Goal: Task Accomplishment & Management: Use online tool/utility

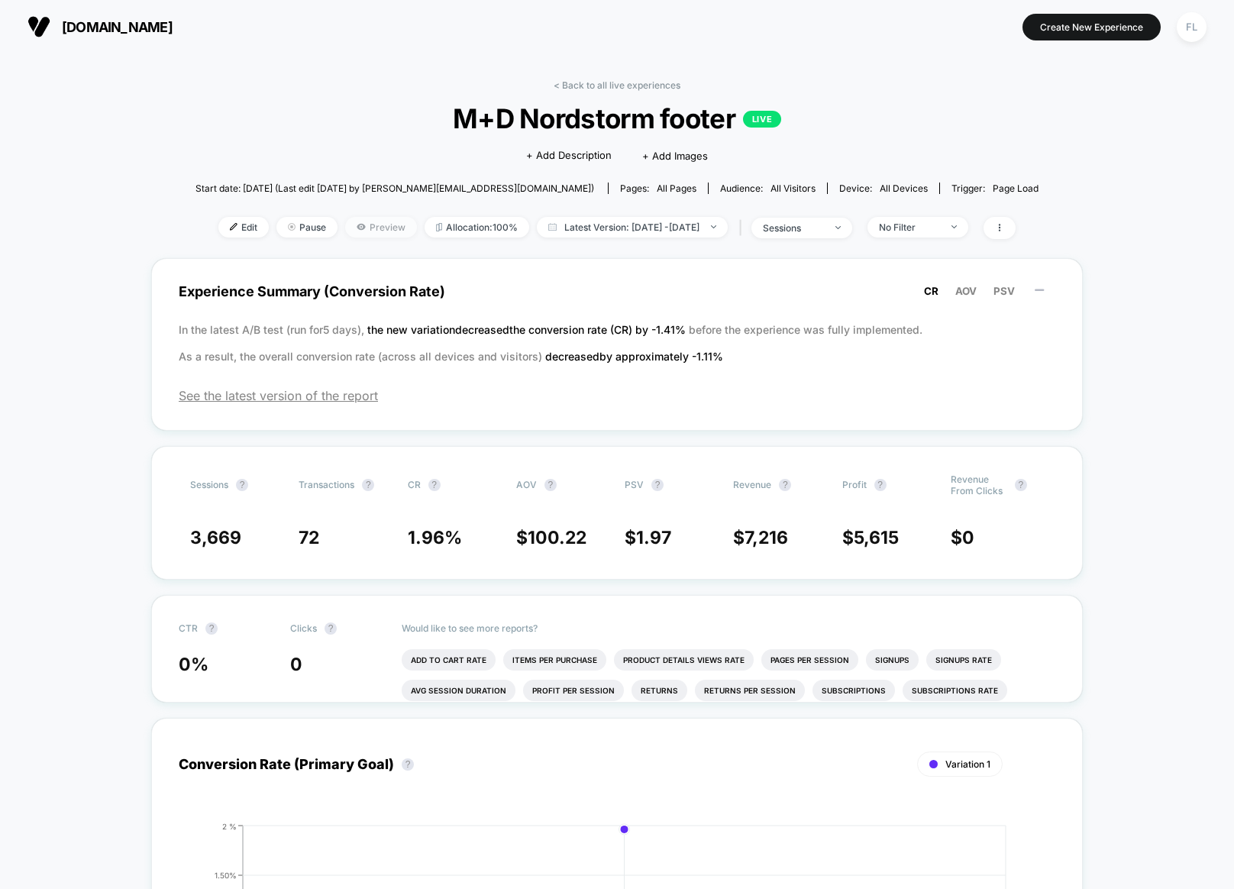
click at [362, 228] on span "Preview" at bounding box center [381, 227] width 72 height 21
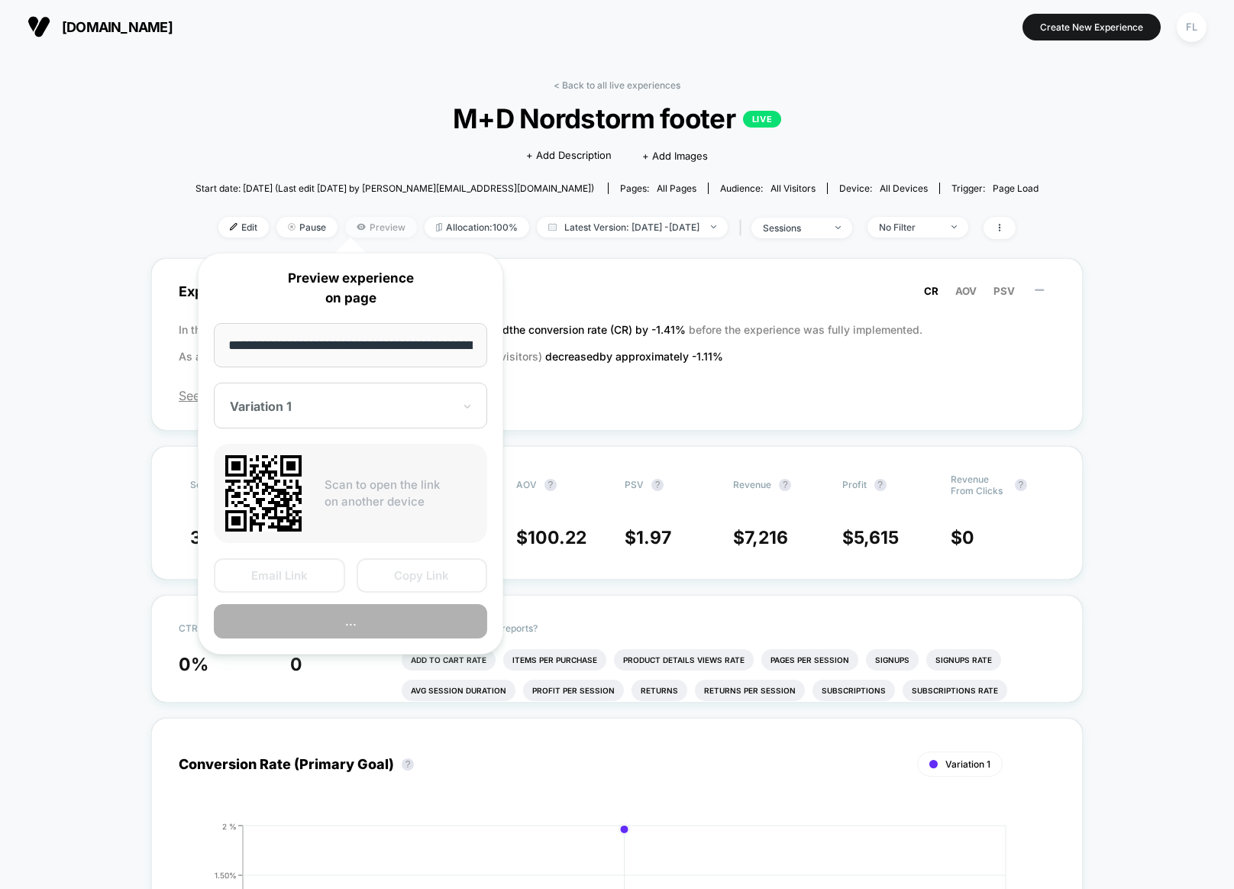
scroll to position [0, 166]
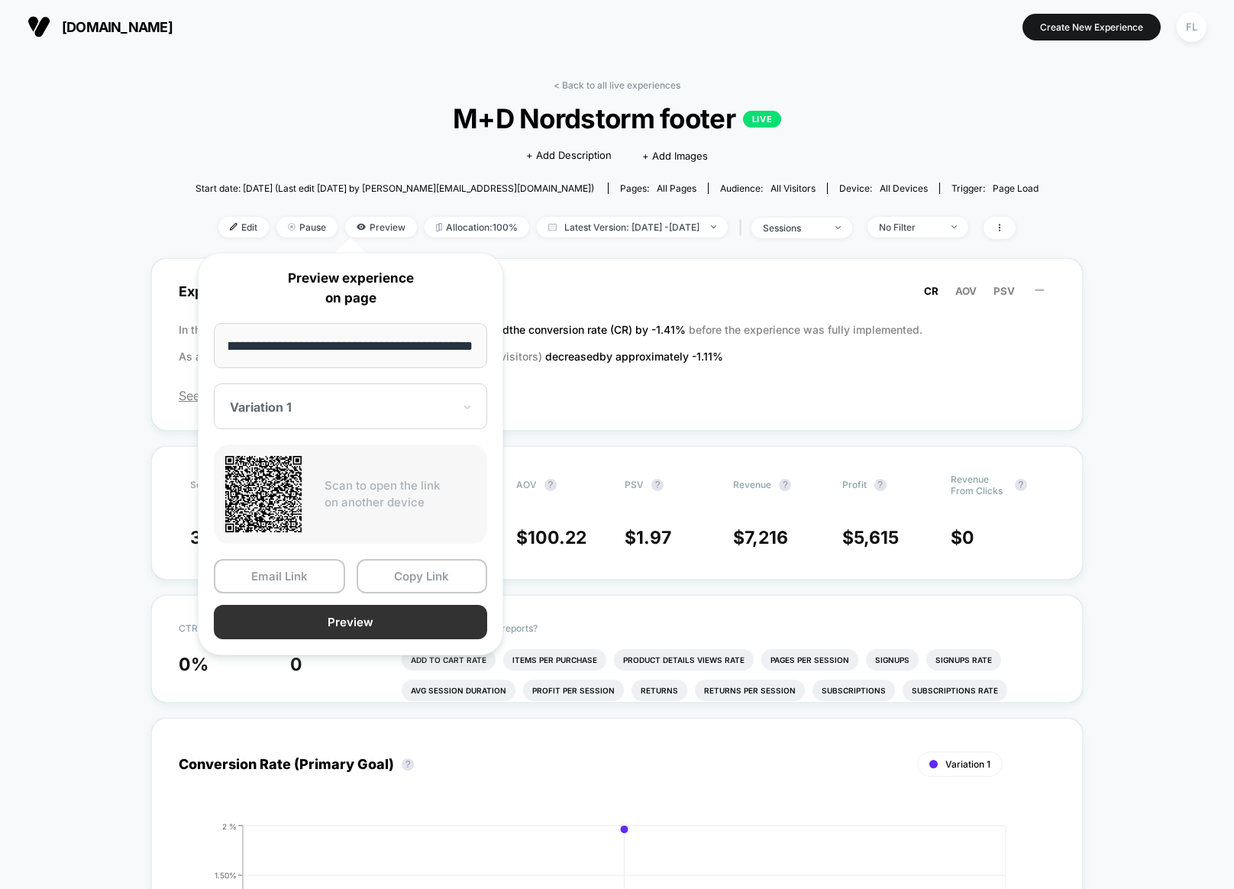
click at [357, 620] on button "Preview" at bounding box center [350, 622] width 273 height 34
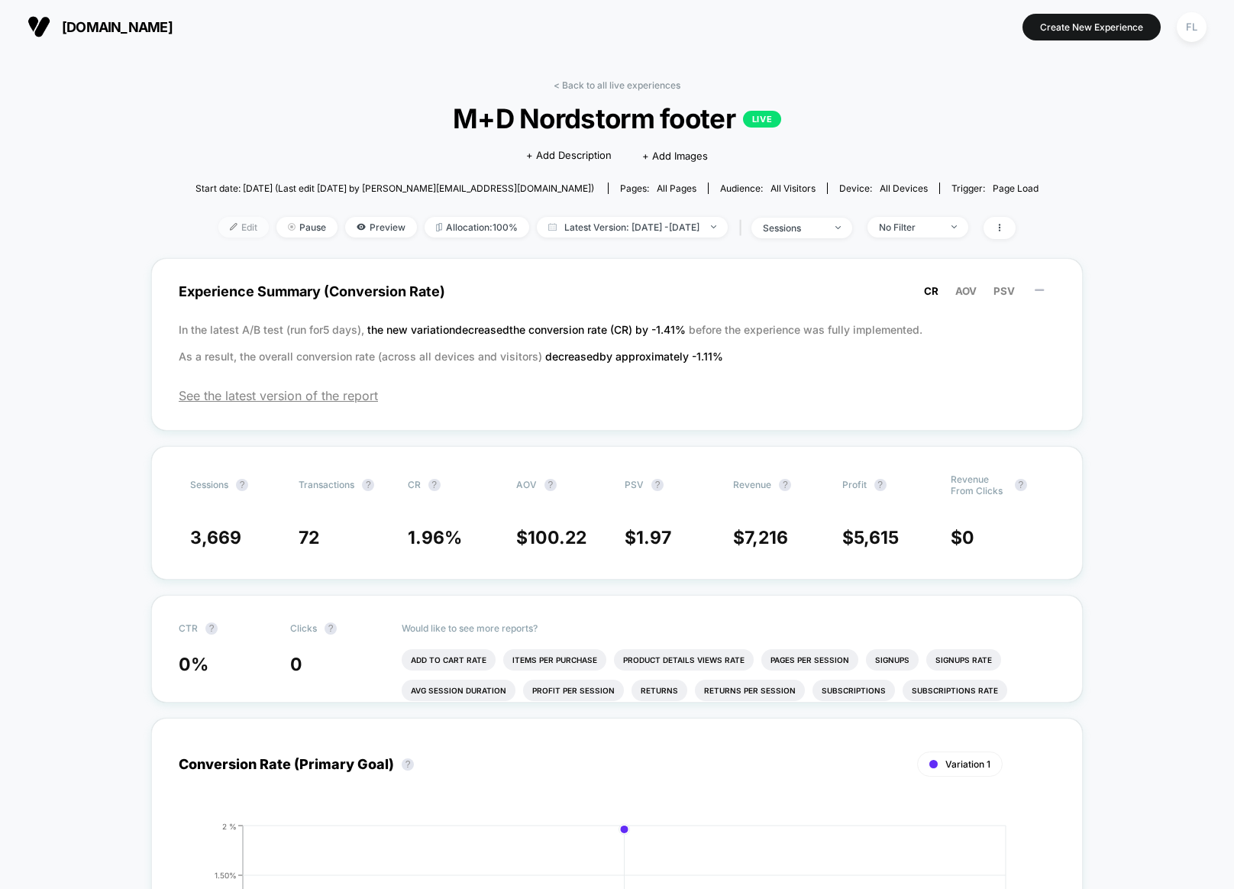
click at [218, 224] on span "Edit" at bounding box center [243, 227] width 50 height 21
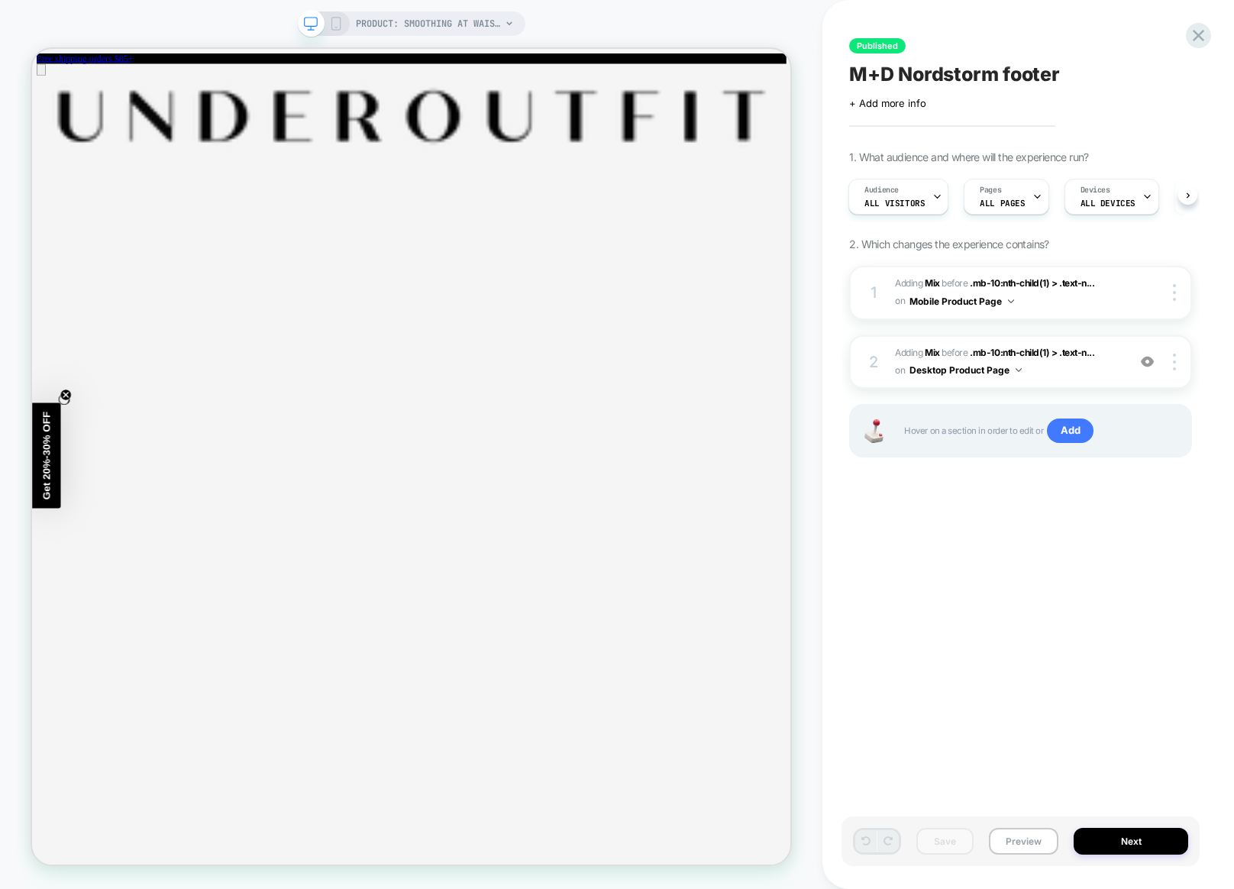
click at [334, 21] on icon at bounding box center [336, 24] width 14 height 14
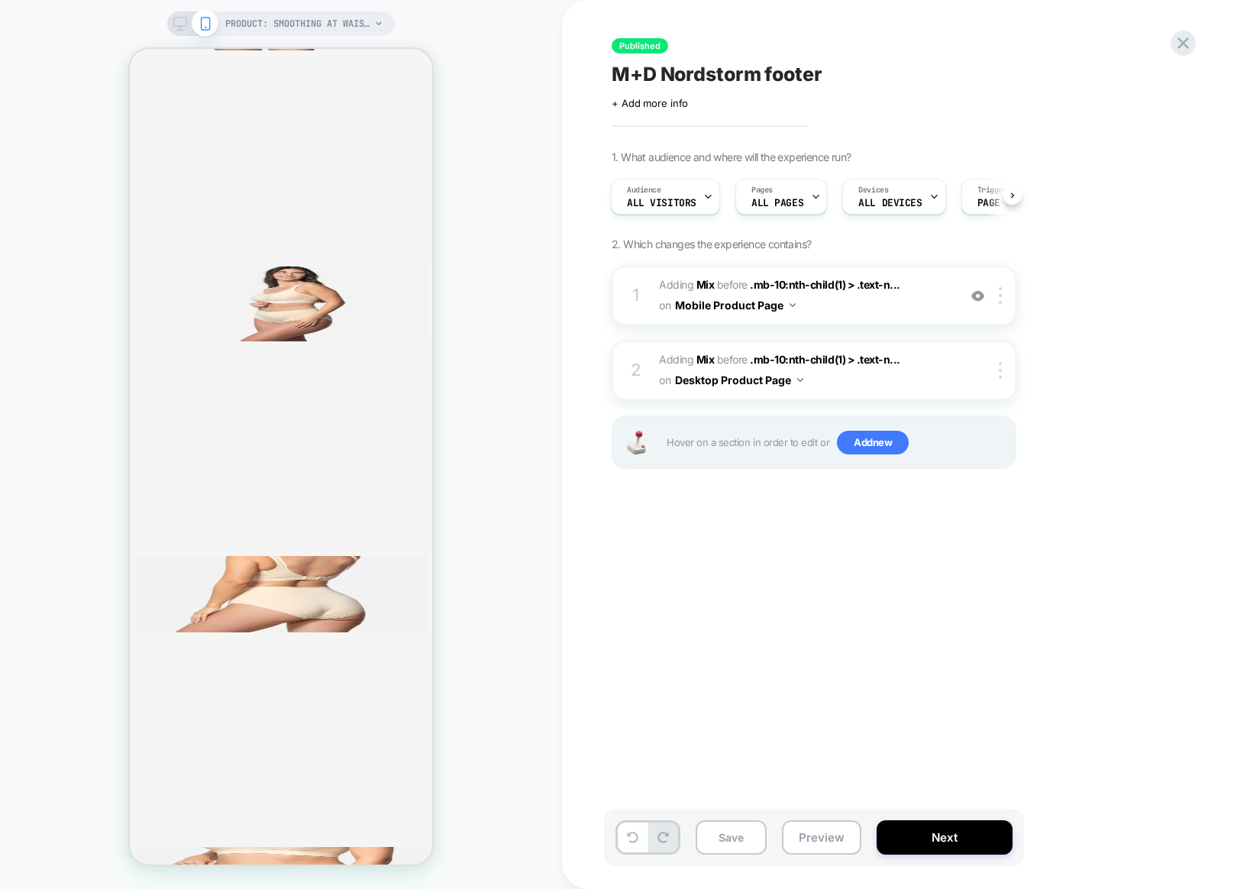
scroll to position [2587, 0]
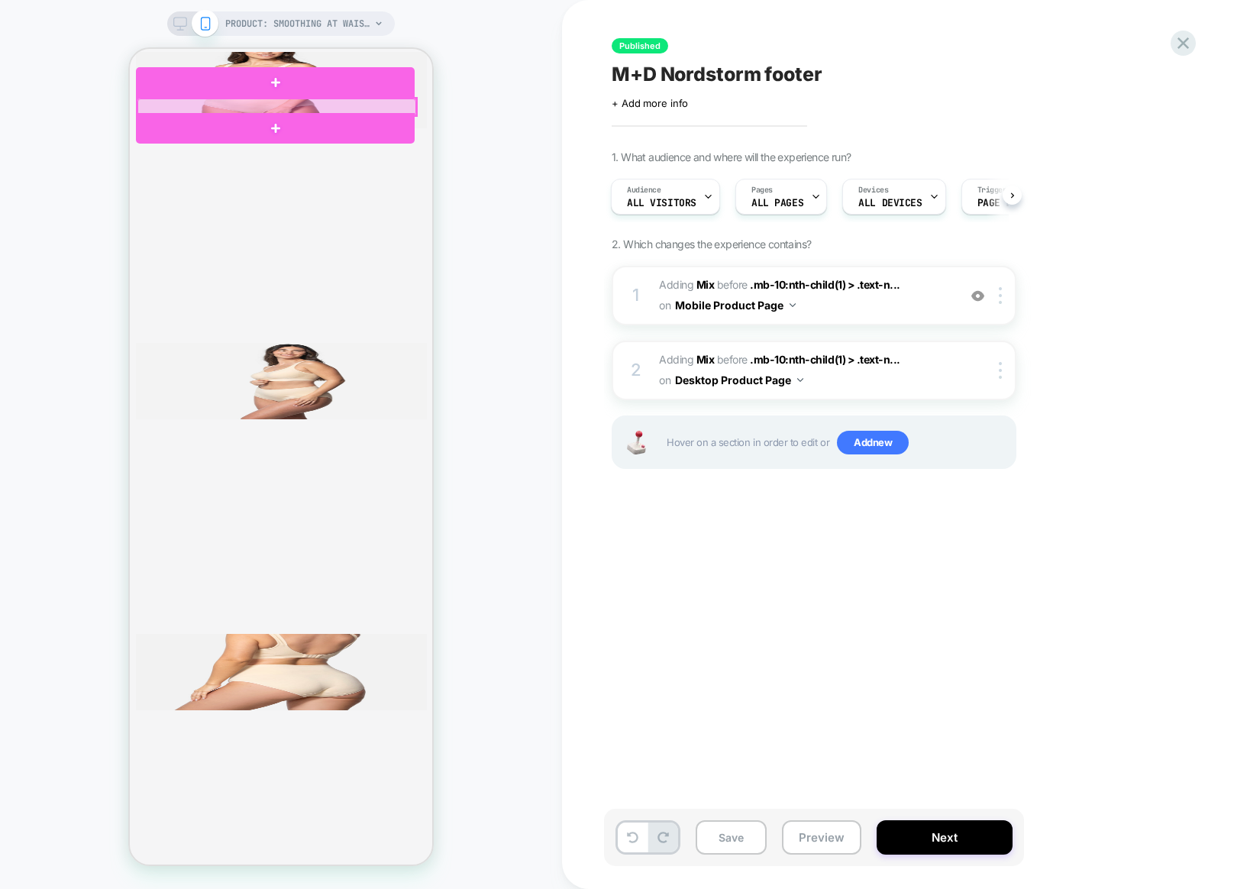
click at [243, 103] on div at bounding box center [276, 106] width 279 height 17
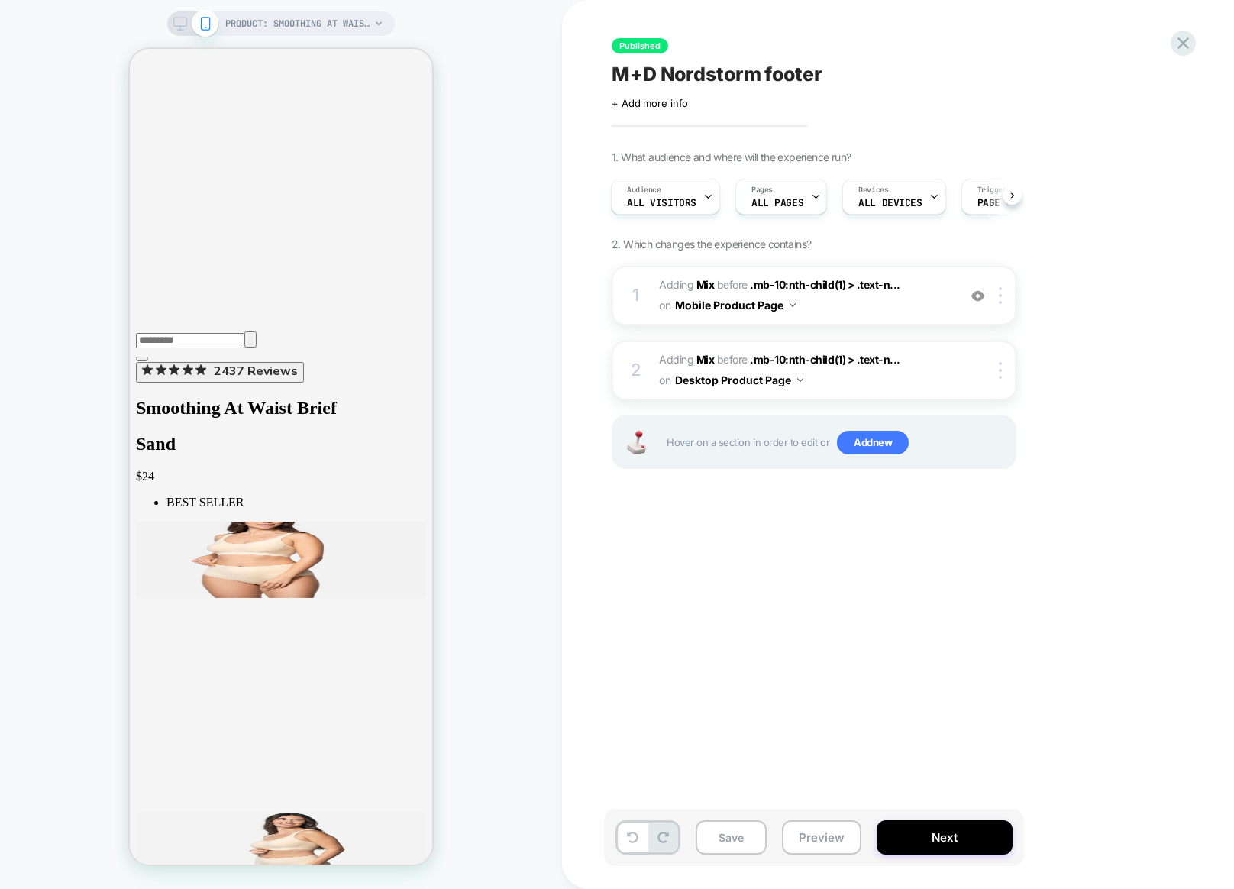
scroll to position [0, 0]
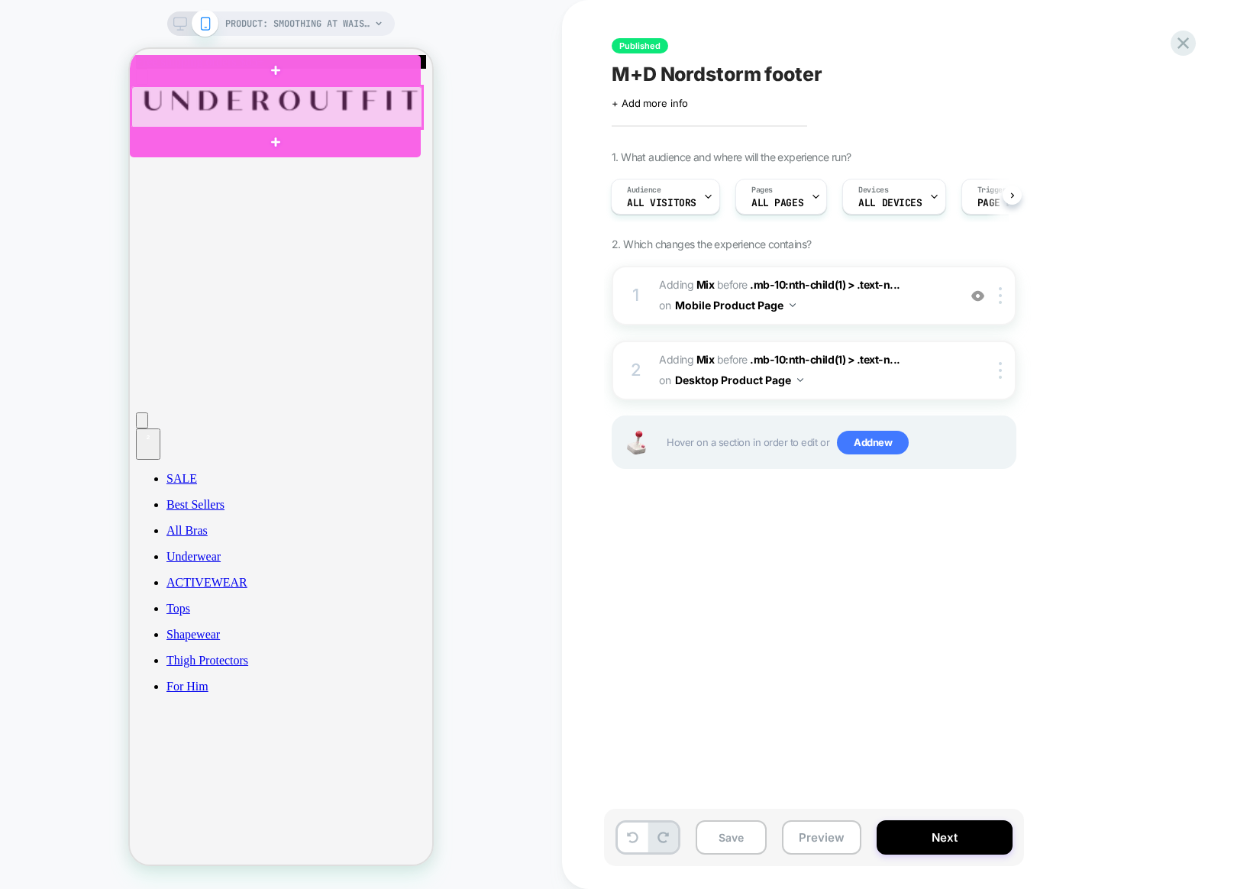
click at [267, 102] on div at bounding box center [276, 107] width 291 height 42
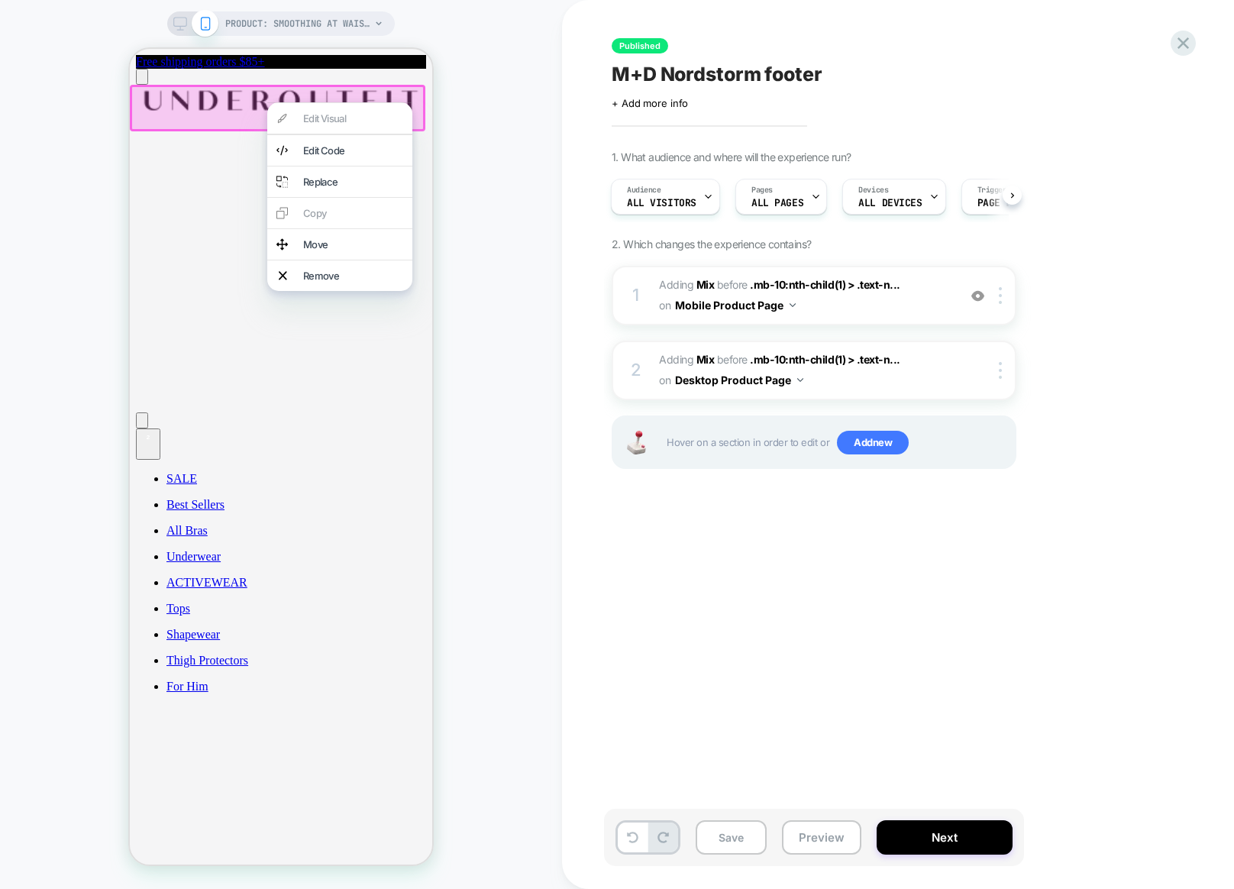
click at [235, 101] on div at bounding box center [277, 108] width 295 height 47
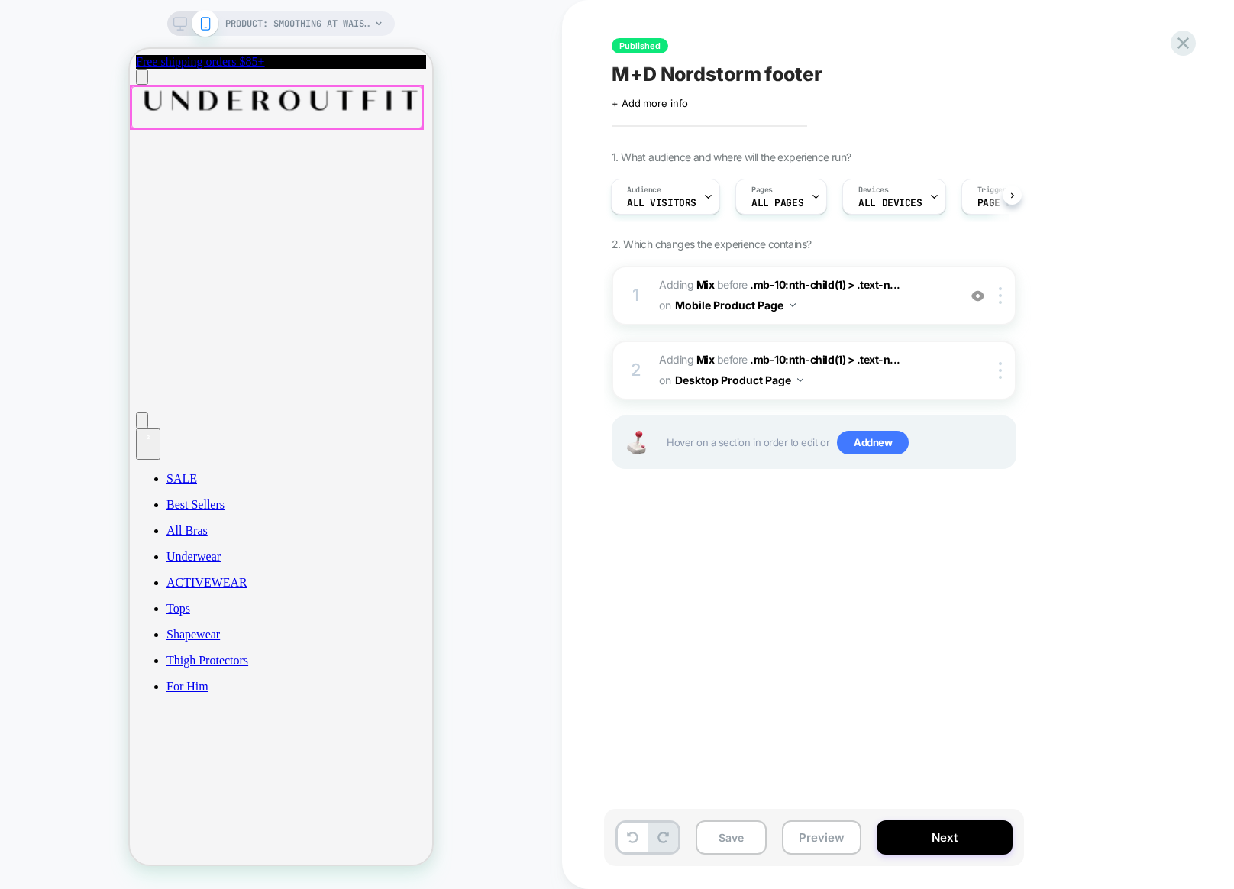
click at [235, 101] on div at bounding box center [276, 107] width 291 height 42
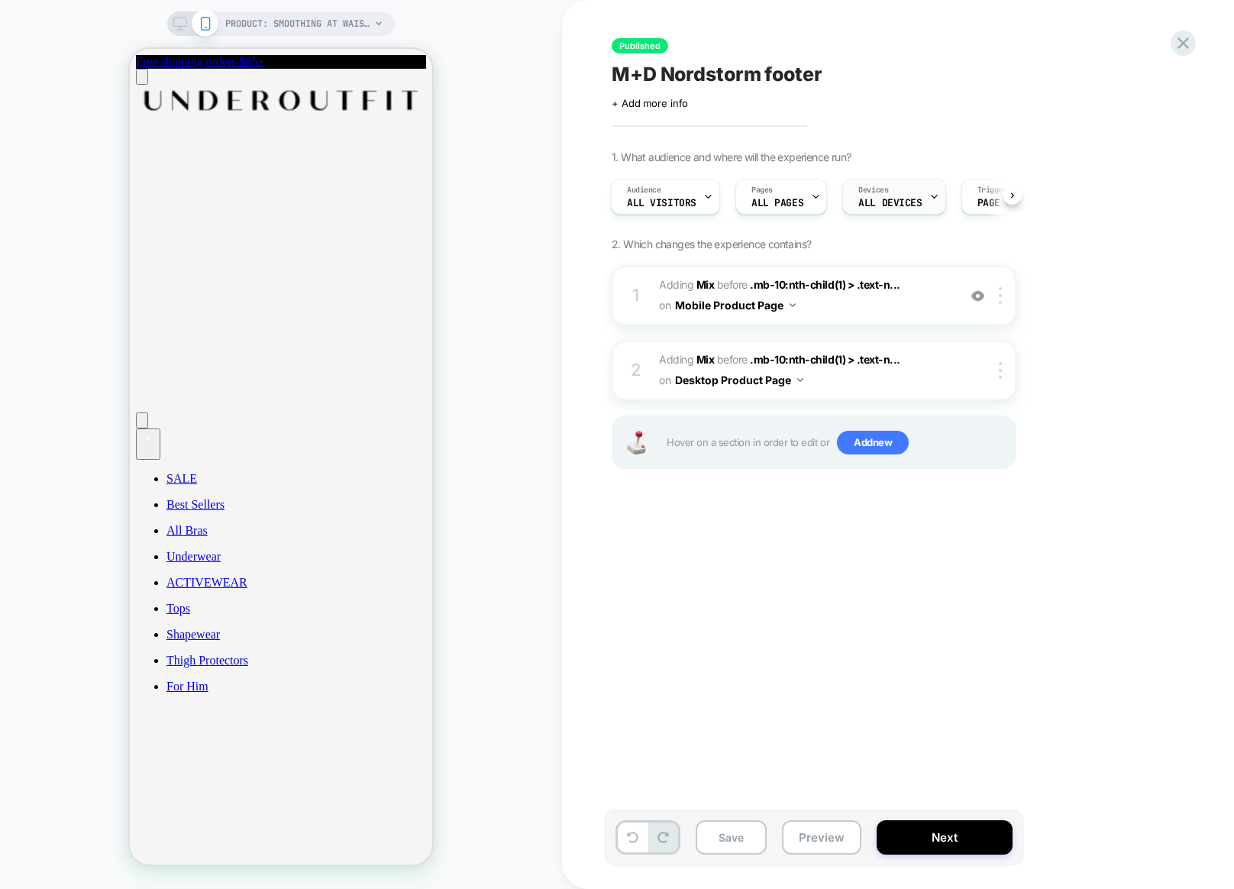
click at [895, 202] on span "ALL DEVICES" at bounding box center [889, 203] width 63 height 11
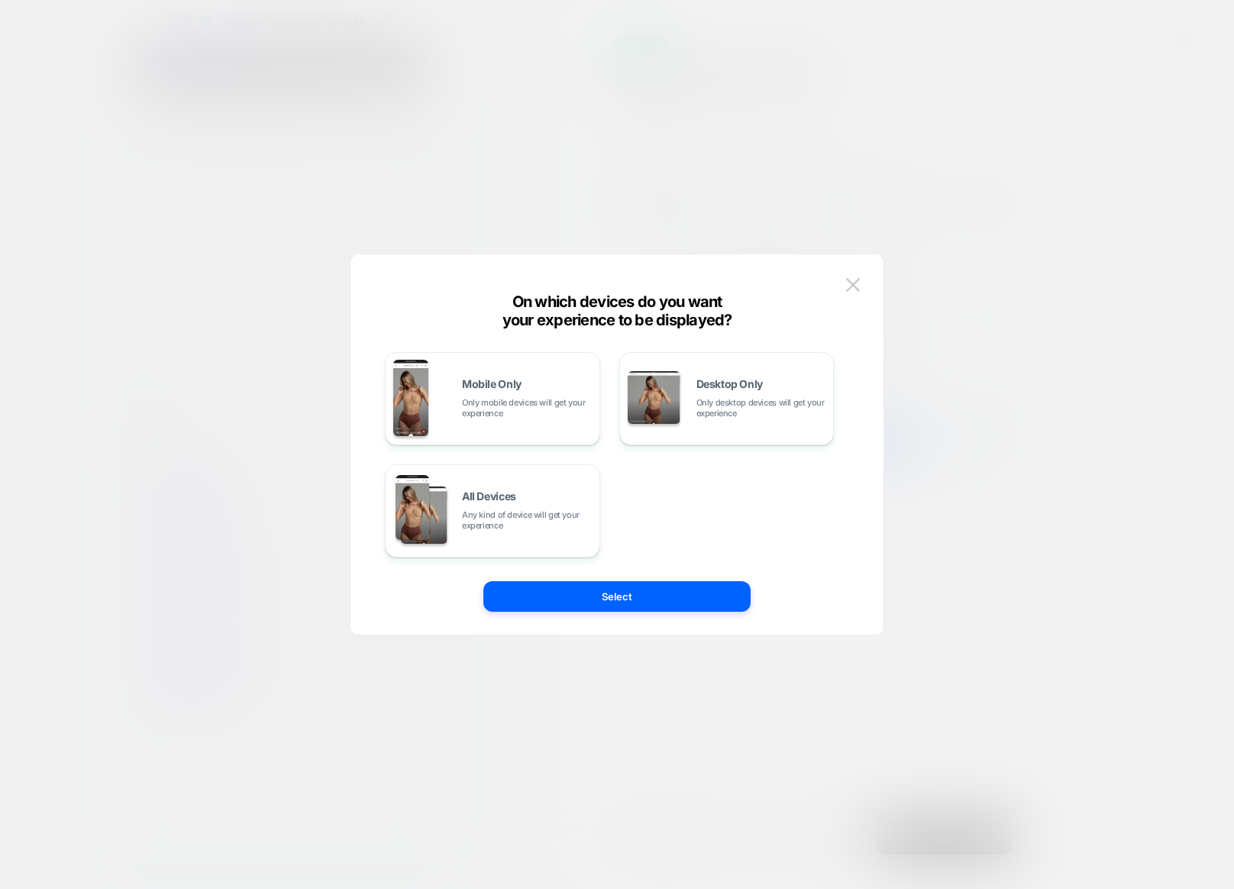
click at [867, 217] on div at bounding box center [617, 444] width 1234 height 889
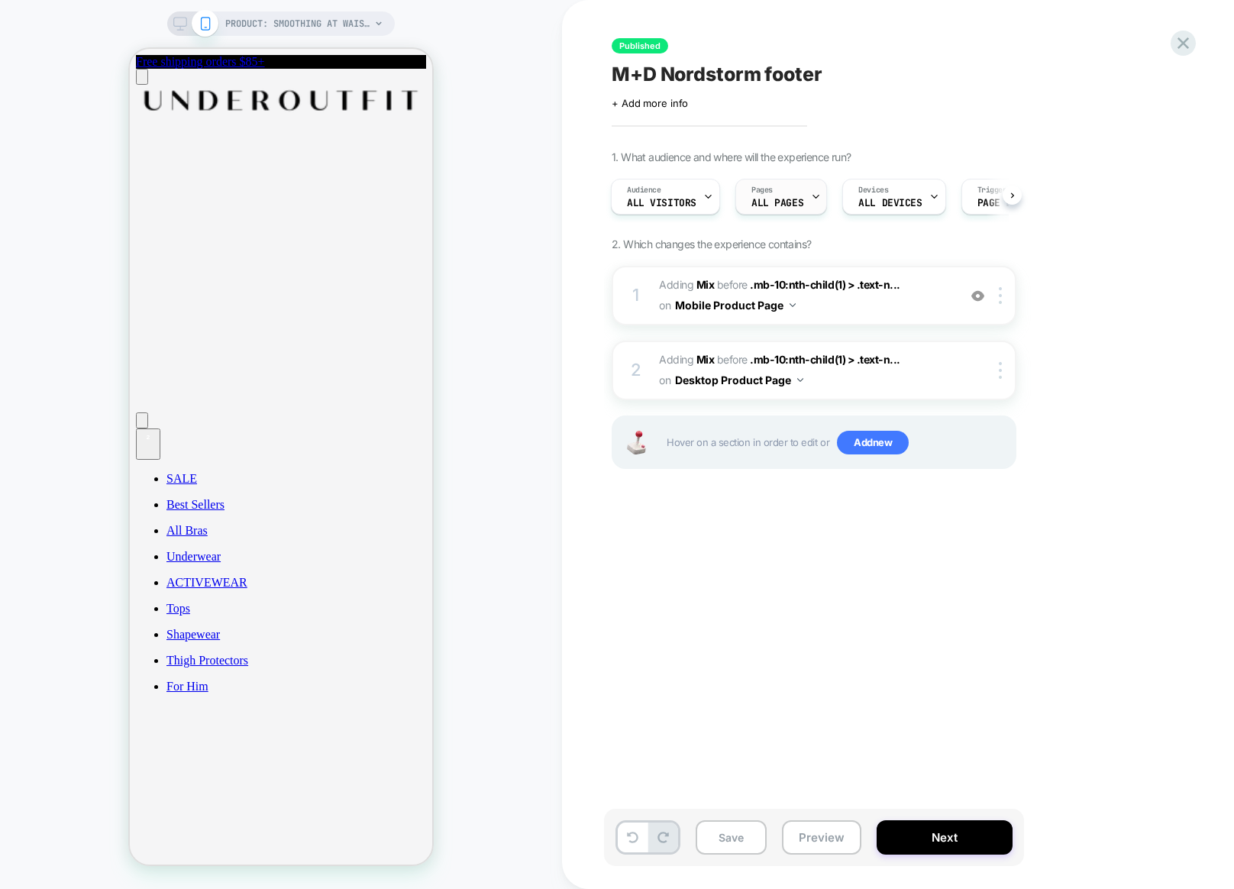
click at [762, 204] on span "ALL PAGES" at bounding box center [777, 203] width 52 height 11
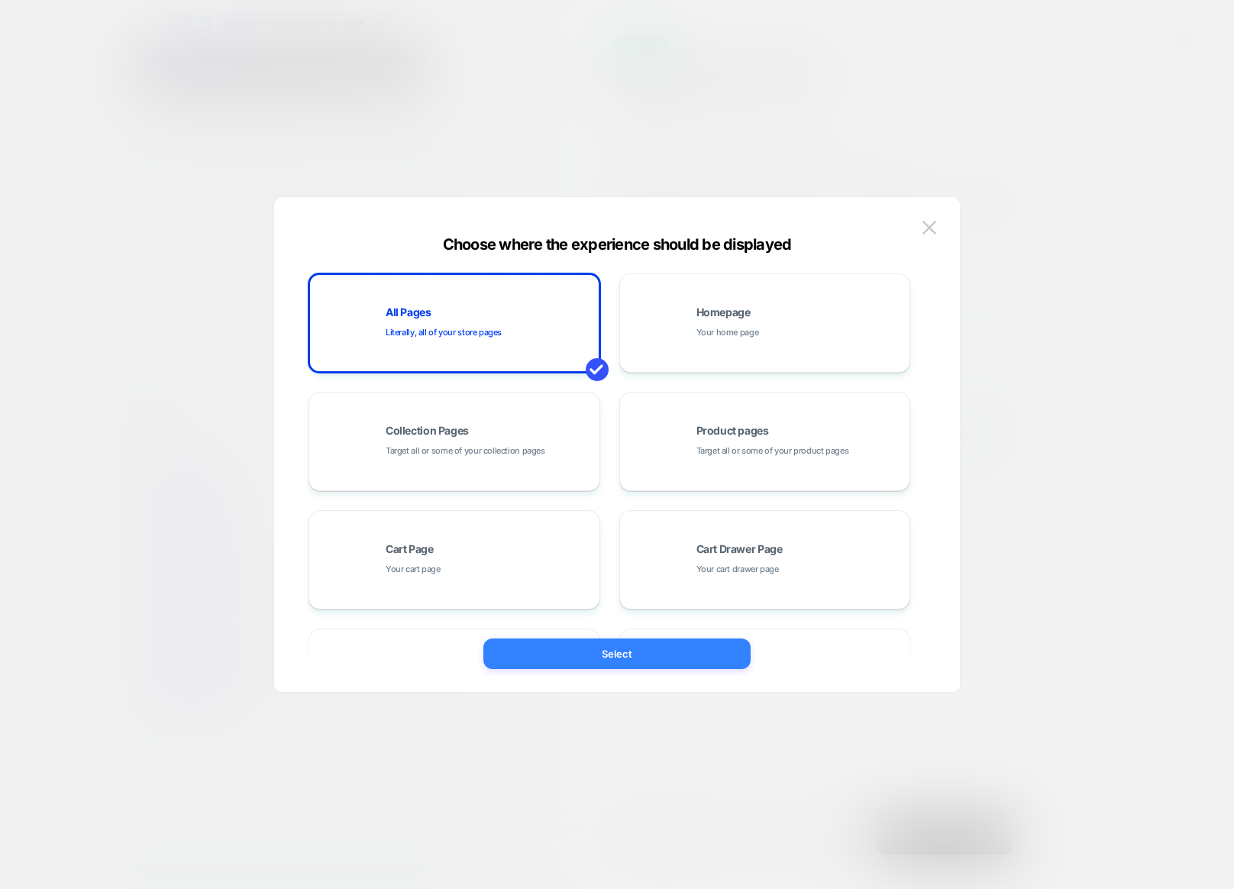
click at [616, 650] on button "Select" at bounding box center [616, 653] width 267 height 31
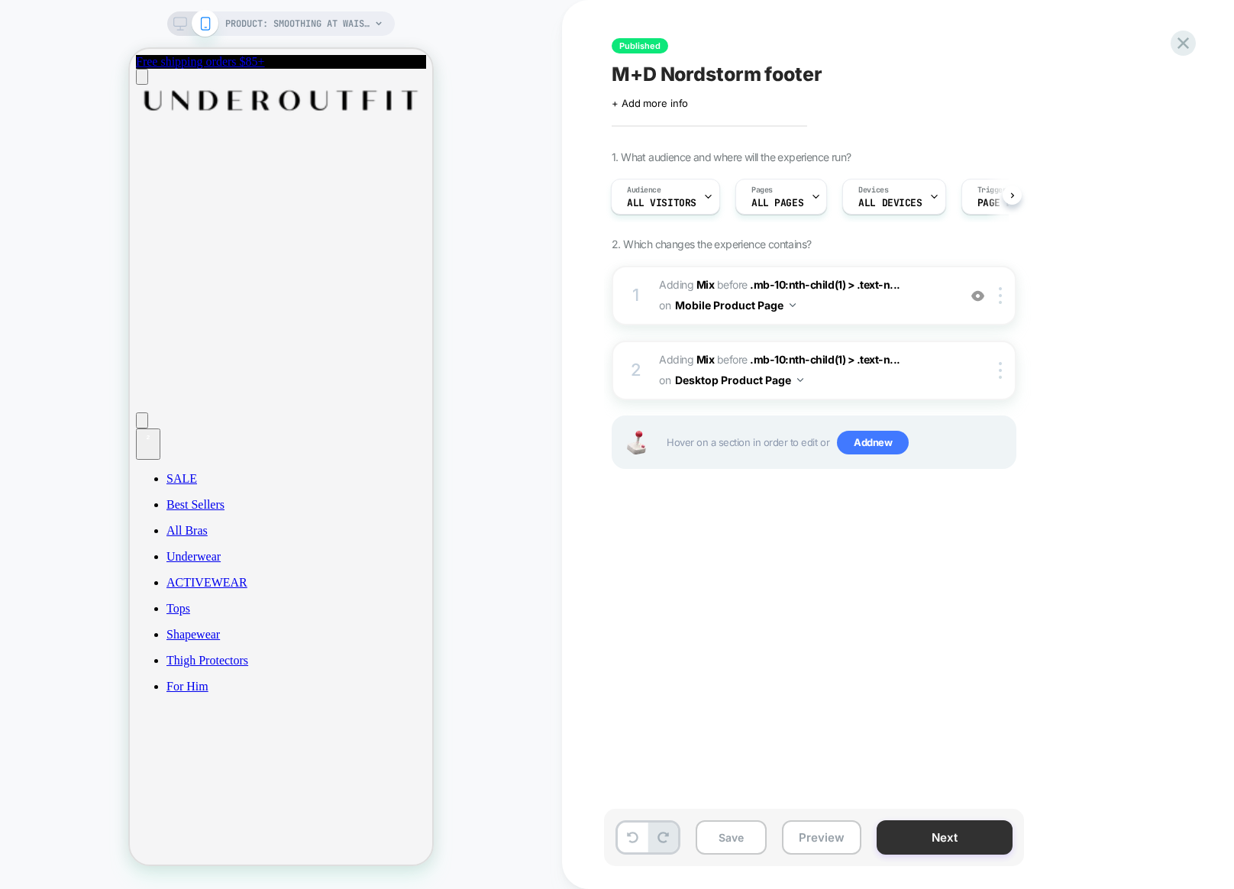
click at [957, 834] on button "Next" at bounding box center [944, 837] width 136 height 34
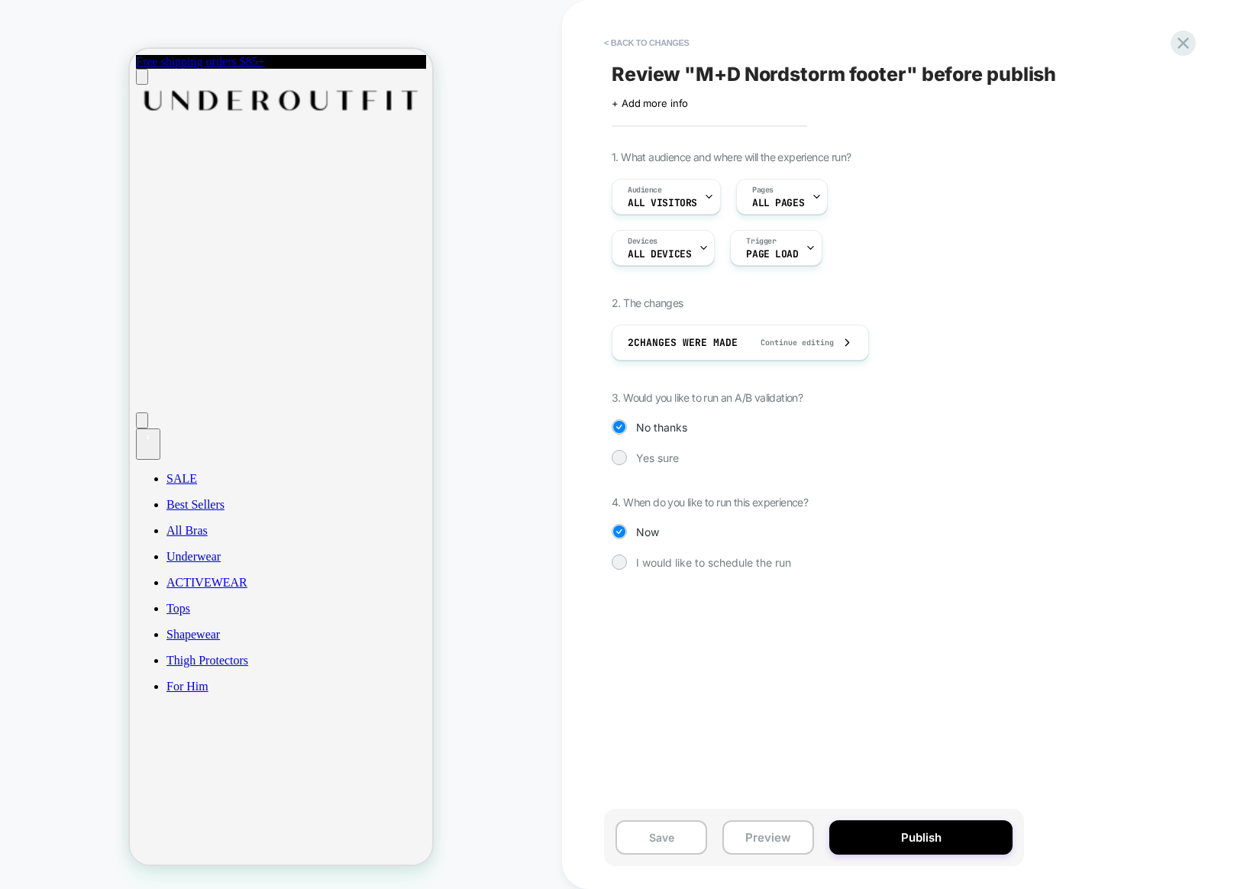
click at [957, 834] on button "Publish" at bounding box center [920, 837] width 183 height 34
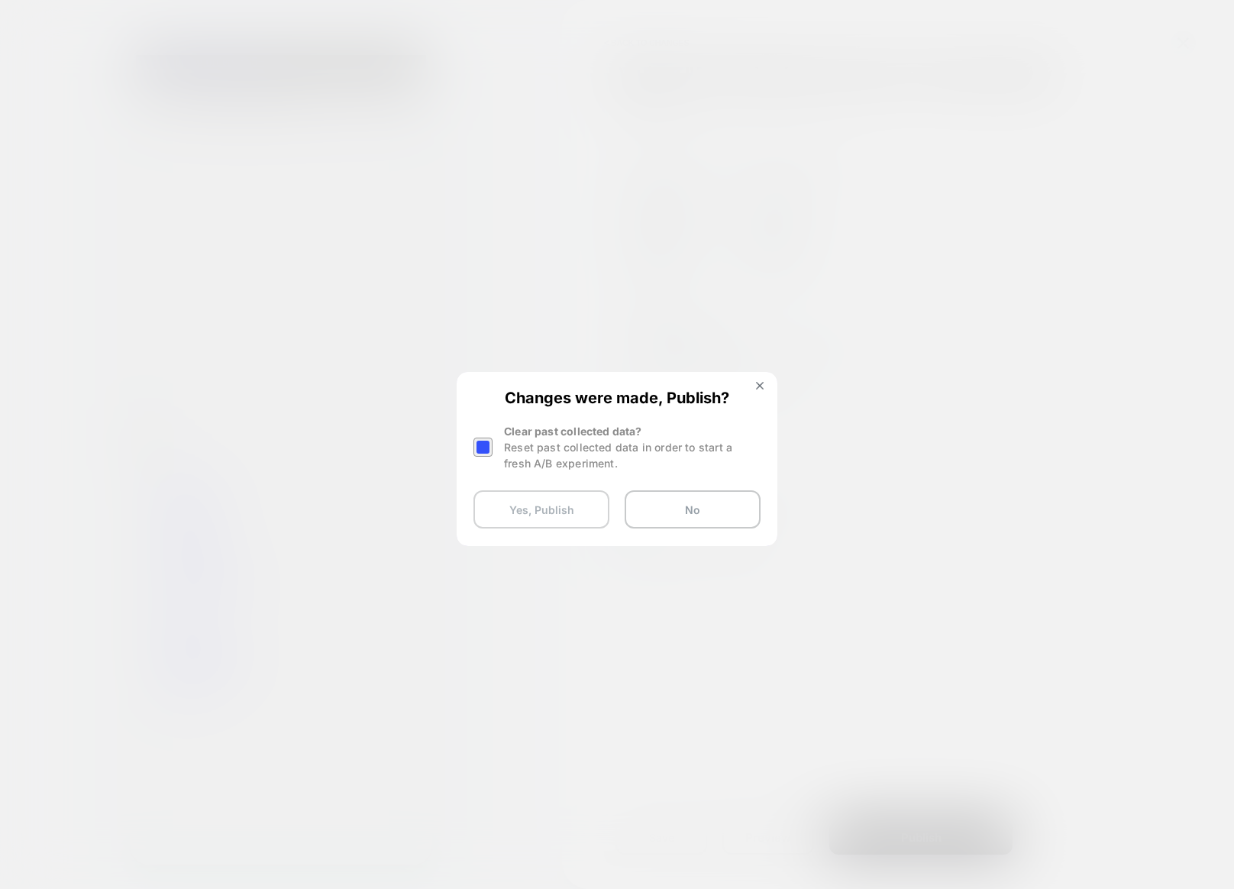
click at [506, 509] on button "Yes, Publish" at bounding box center [541, 509] width 136 height 38
